Goal: Task Accomplishment & Management: Manage account settings

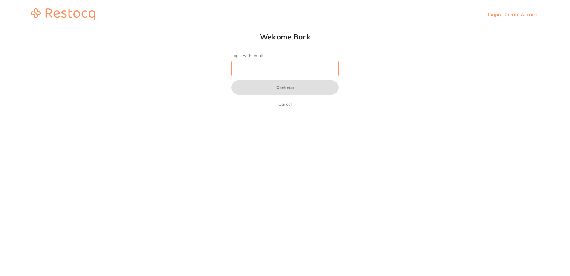
click at [301, 70] on input "Login with email" at bounding box center [284, 69] width 107 height 16
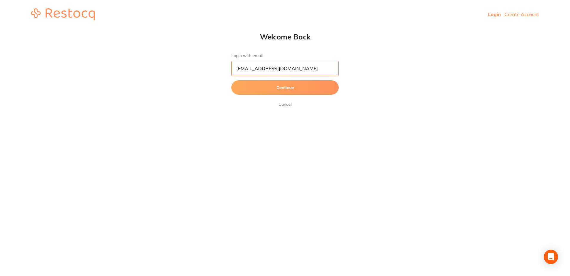
type input "[EMAIL_ADDRESS][DOMAIN_NAME]"
click at [231, 80] on button "Continue" at bounding box center [284, 87] width 107 height 14
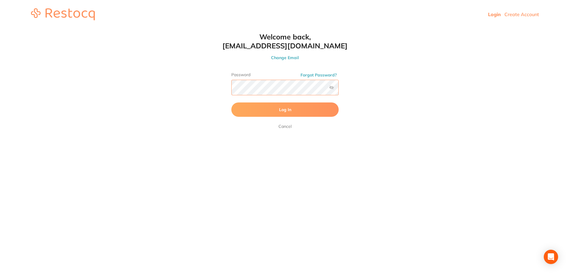
click at [231, 102] on button "Log In" at bounding box center [284, 109] width 107 height 14
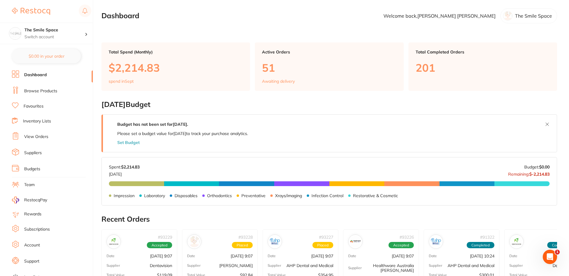
drag, startPoint x: 42, startPoint y: 133, endPoint x: 43, endPoint y: 130, distance: 3.7
click at [42, 133] on li "View Orders" at bounding box center [52, 136] width 81 height 9
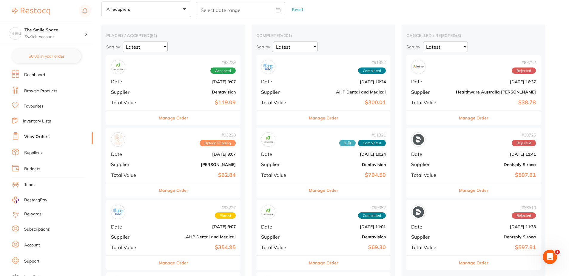
scroll to position [60, 0]
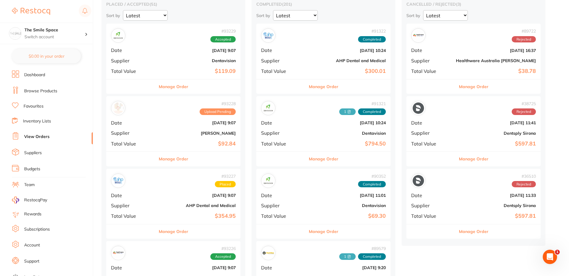
click at [167, 233] on button "Manage Order" at bounding box center [174, 231] width 30 height 14
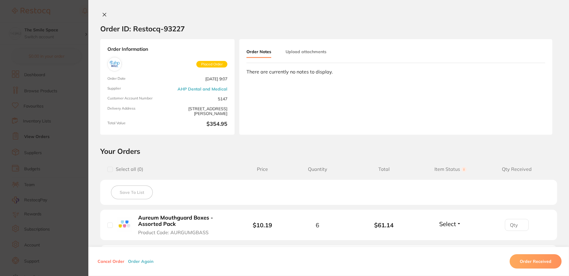
click at [318, 55] on button "Upload attachments" at bounding box center [305, 51] width 41 height 11
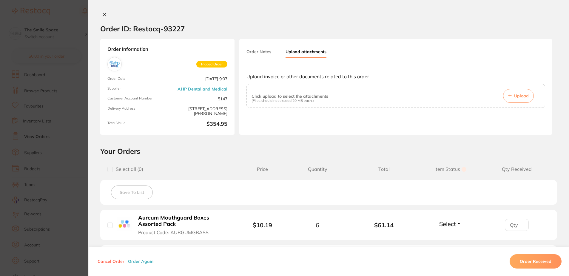
click at [512, 96] on button "Upload" at bounding box center [518, 96] width 31 height 14
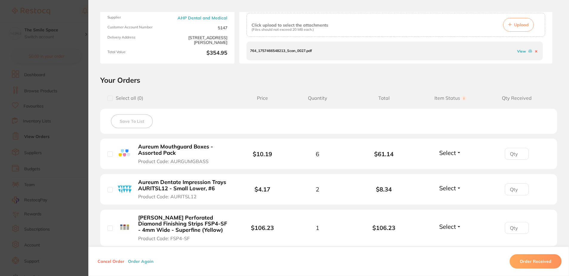
scroll to position [89, 0]
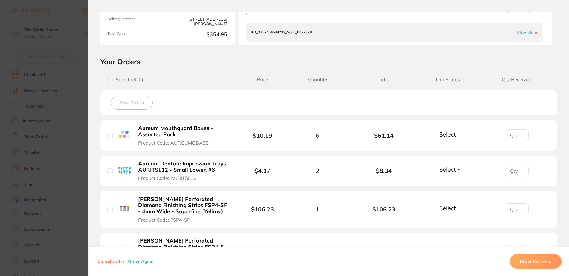
click at [517, 134] on input "number" at bounding box center [517, 135] width 24 height 12
click at [519, 133] on input "1" at bounding box center [517, 135] width 24 height 12
click at [519, 133] on input "2" at bounding box center [517, 135] width 24 height 12
click at [519, 133] on input "3" at bounding box center [517, 135] width 24 height 12
click at [519, 133] on input "4" at bounding box center [517, 135] width 24 height 12
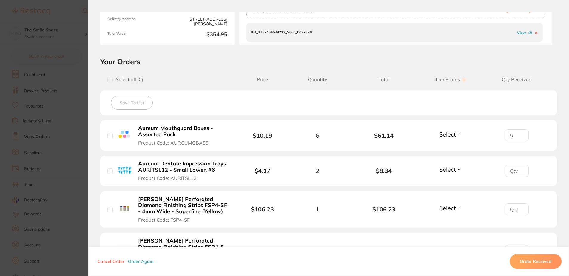
click at [519, 133] on input "5" at bounding box center [517, 135] width 24 height 12
type input "6"
click at [519, 133] on input "6" at bounding box center [517, 135] width 24 height 12
click at [458, 134] on button "Select" at bounding box center [450, 133] width 26 height 7
click at [452, 148] on span "Received" at bounding box center [450, 147] width 15 height 4
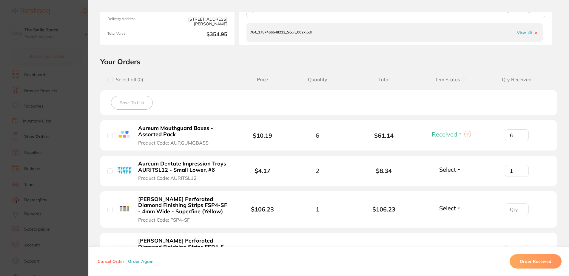
click at [520, 168] on input "1" at bounding box center [517, 171] width 24 height 12
type input "2"
click at [520, 168] on input "2" at bounding box center [517, 171] width 24 height 12
click at [464, 171] on li "Aureum Dentate Impression Trays AURITSL12 - Small Lower, #6 Product Code: AURIT…" at bounding box center [328, 170] width 457 height 31
click at [458, 171] on button "Select" at bounding box center [450, 169] width 26 height 7
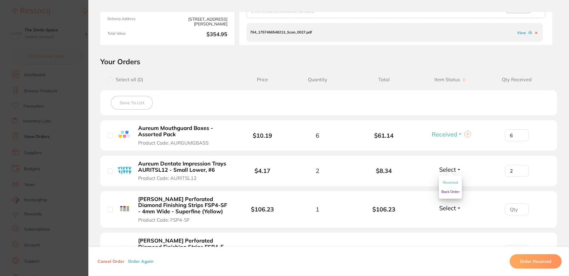
click at [454, 180] on span "Received" at bounding box center [450, 182] width 15 height 4
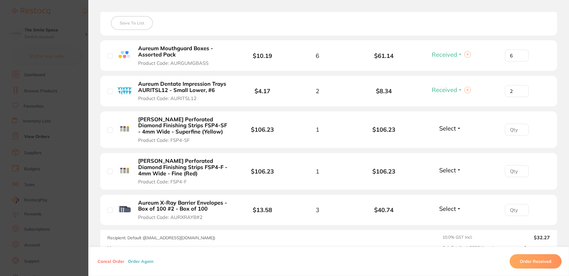
scroll to position [179, 0]
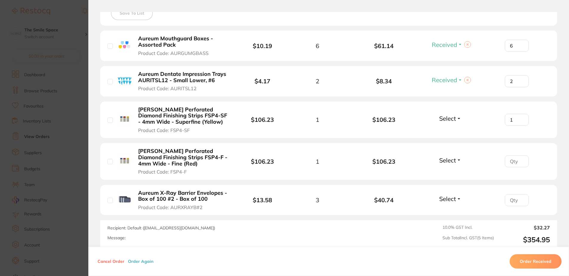
type input "1"
click at [520, 117] on input "1" at bounding box center [517, 120] width 24 height 12
type input "1"
click at [520, 160] on input "1" at bounding box center [517, 161] width 24 height 12
click at [441, 115] on span "Select" at bounding box center [447, 118] width 17 height 7
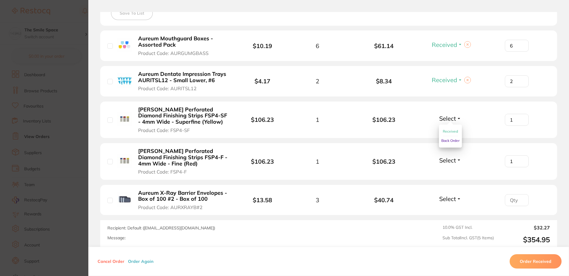
click at [451, 129] on span "Received" at bounding box center [450, 131] width 15 height 4
click at [451, 160] on span "Select" at bounding box center [447, 159] width 17 height 7
click at [451, 172] on span "Received" at bounding box center [450, 173] width 15 height 4
click at [520, 199] on input "1" at bounding box center [517, 200] width 24 height 12
click at [520, 199] on input "2" at bounding box center [517, 200] width 24 height 12
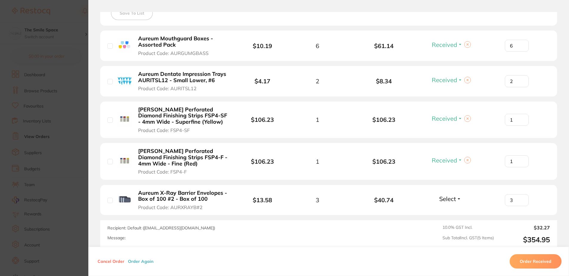
type input "3"
click at [520, 199] on input "3" at bounding box center [517, 200] width 24 height 12
click at [454, 200] on span "Select" at bounding box center [447, 198] width 17 height 7
click at [449, 209] on span "Received" at bounding box center [450, 211] width 15 height 4
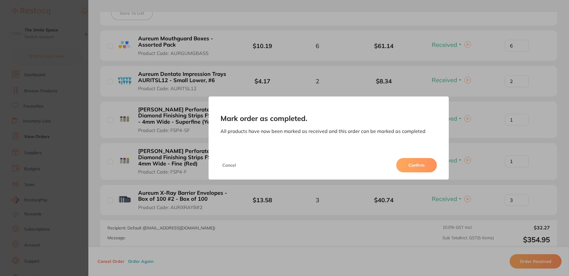
click at [404, 158] on button "Confirm" at bounding box center [416, 165] width 41 height 14
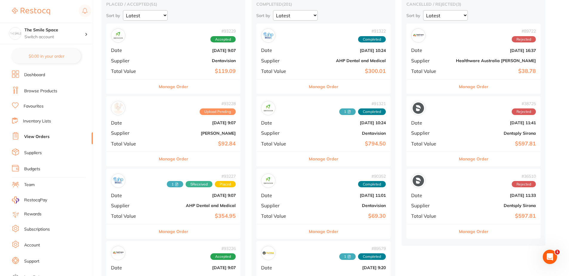
click at [409, 165] on div "Manage Order" at bounding box center [473, 158] width 134 height 15
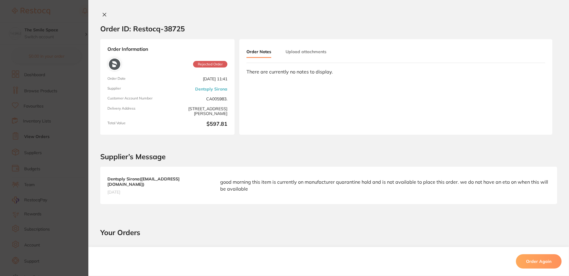
click at [78, 96] on section "Order ID: Restocq- 38725 Order Information Rejected Order Order Date [DATE] 11:…" at bounding box center [284, 138] width 569 height 276
